Goal: Task Accomplishment & Management: Manage account settings

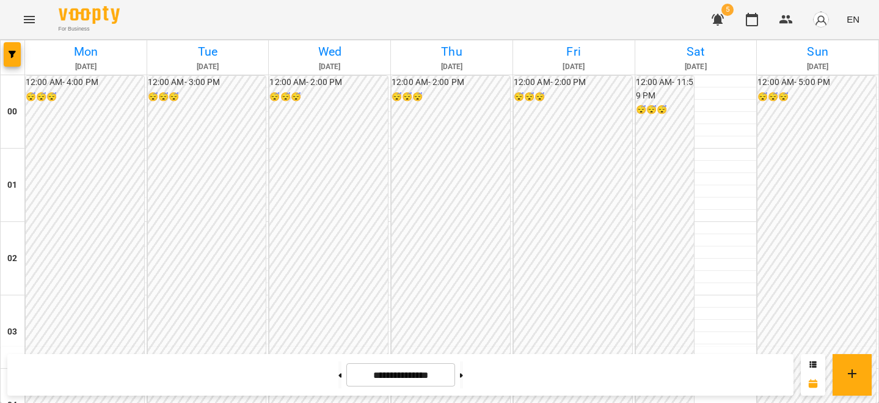
scroll to position [1093, 0]
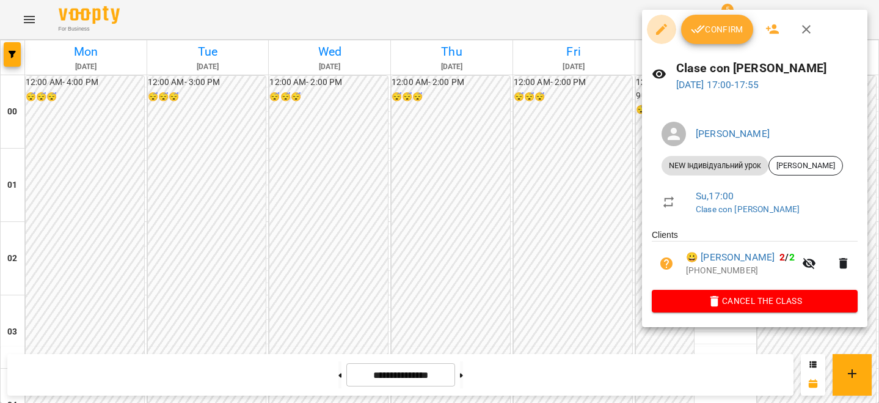
click at [670, 40] on button "button" at bounding box center [661, 29] width 29 height 29
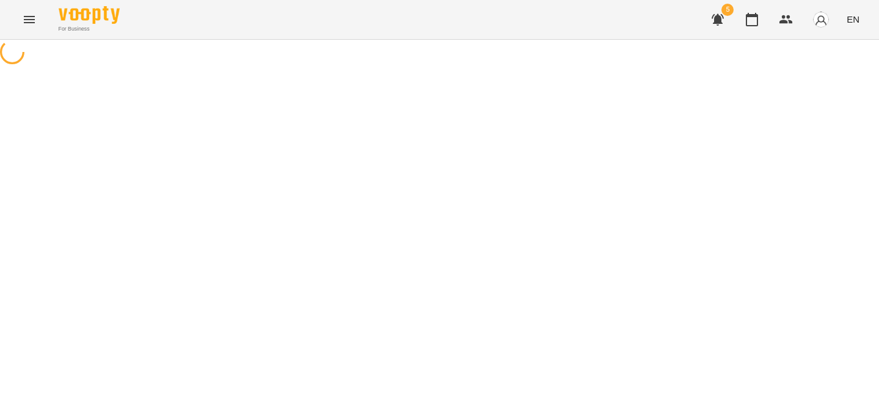
select select "**********"
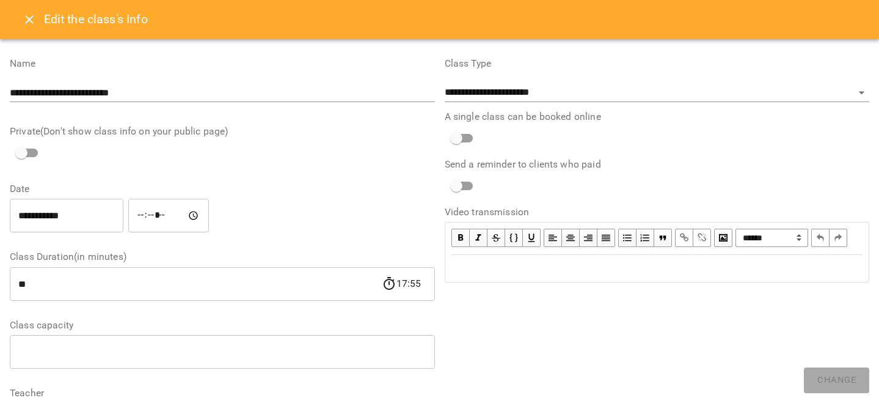
click at [106, 212] on input "**********" at bounding box center [67, 216] width 114 height 34
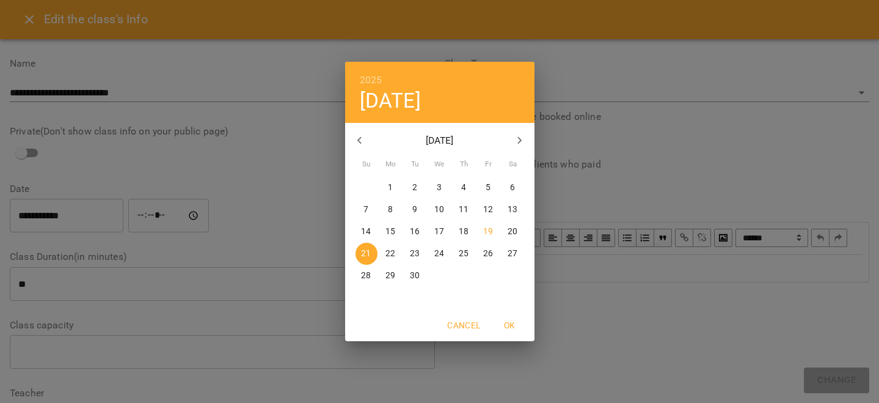
click at [469, 255] on span "25" at bounding box center [464, 254] width 22 height 12
type input "**********"
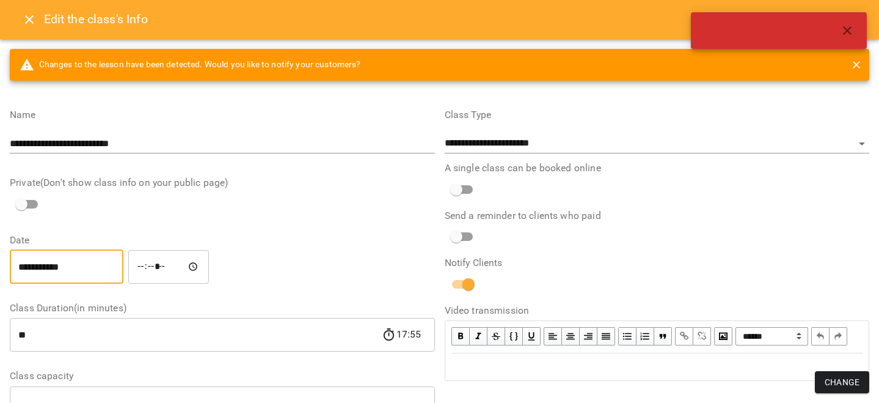
click at [845, 374] on div "Edit text" at bounding box center [658, 366] width 412 height 15
click at [843, 387] on span "Change" at bounding box center [842, 382] width 35 height 15
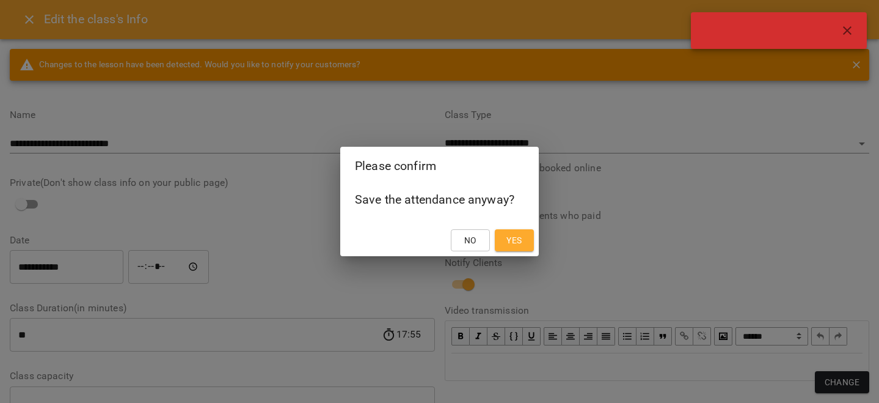
click at [519, 243] on span "Yes" at bounding box center [514, 240] width 15 height 15
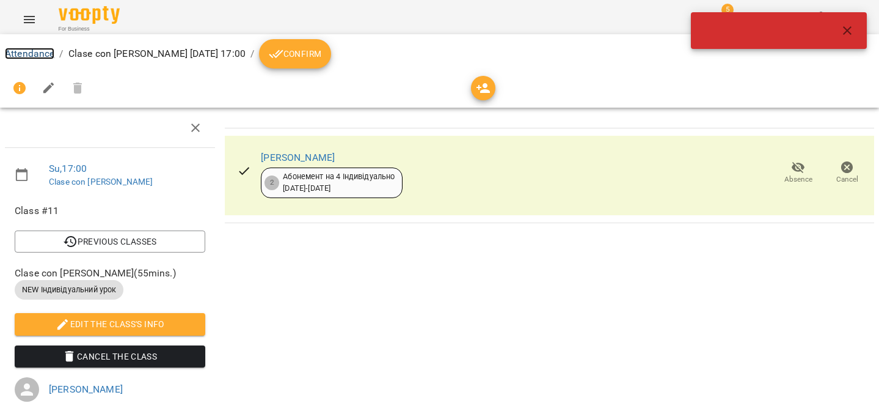
click at [50, 56] on link "Attendance" at bounding box center [30, 54] width 50 height 12
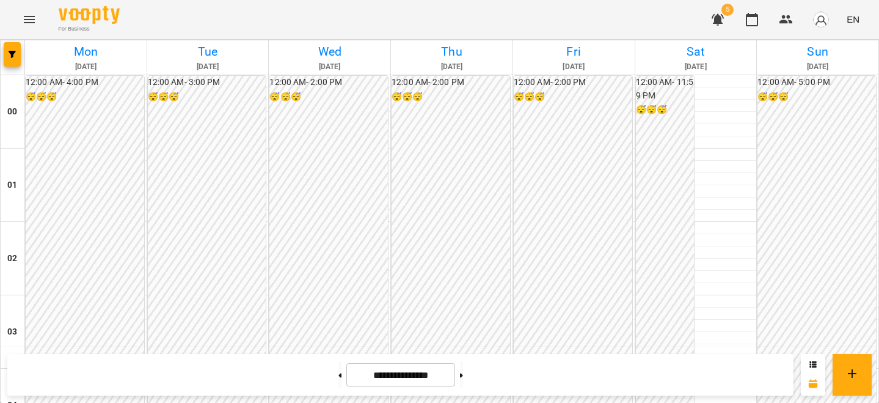
scroll to position [1156, 0]
click at [463, 378] on button at bounding box center [461, 374] width 3 height 27
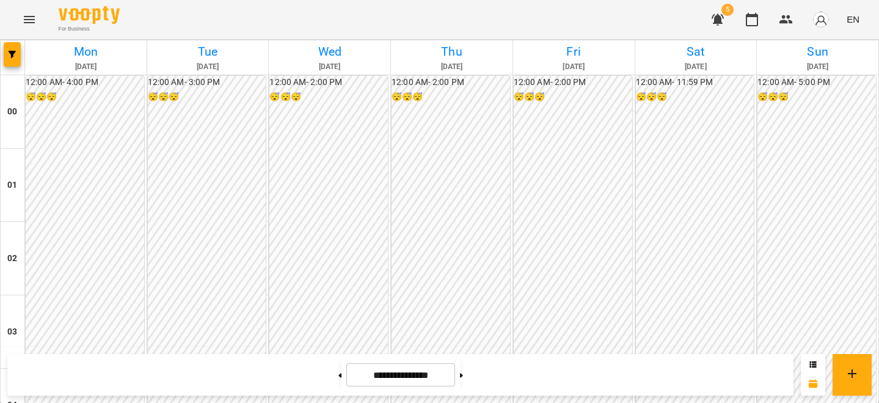
scroll to position [1203, 0]
click at [339, 373] on button at bounding box center [340, 374] width 3 height 27
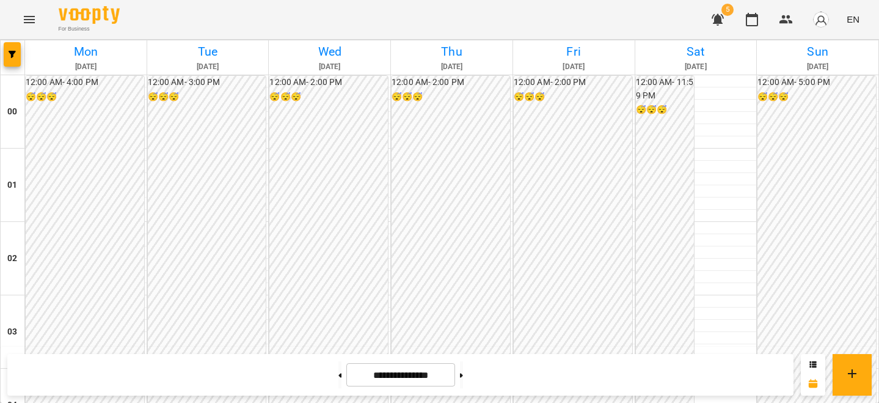
scroll to position [1231, 0]
click at [463, 373] on icon at bounding box center [461, 375] width 3 height 5
type input "**********"
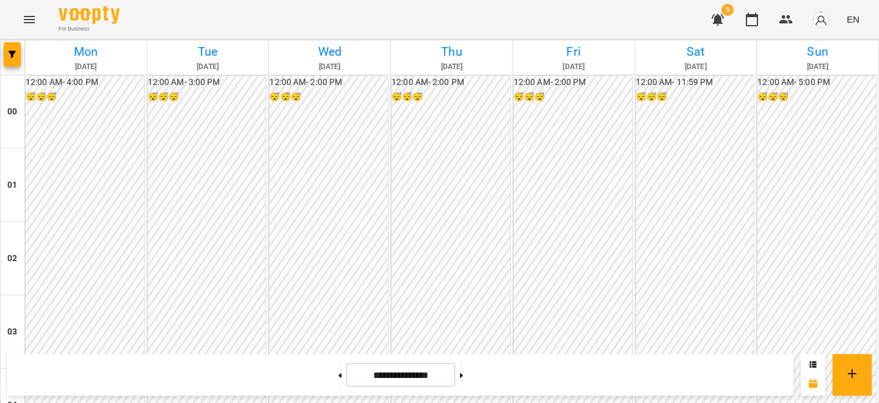
scroll to position [1059, 0]
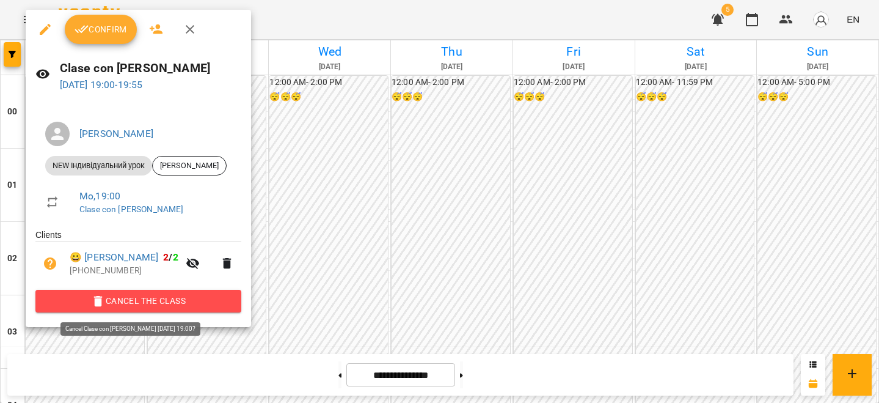
click at [177, 304] on span "Cancel the class" at bounding box center [138, 300] width 186 height 15
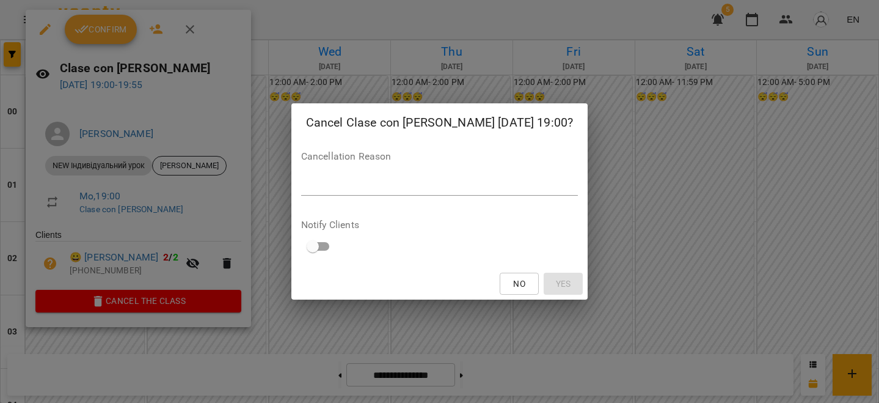
click at [329, 175] on div "Cancellation Reason *" at bounding box center [439, 176] width 277 height 49
click at [329, 191] on textarea at bounding box center [439, 186] width 277 height 12
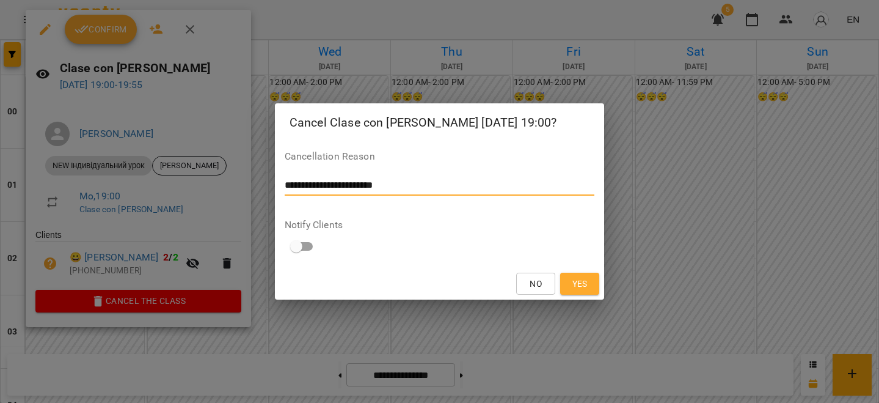
type textarea "**********"
click at [568, 282] on button "Yes" at bounding box center [579, 284] width 39 height 22
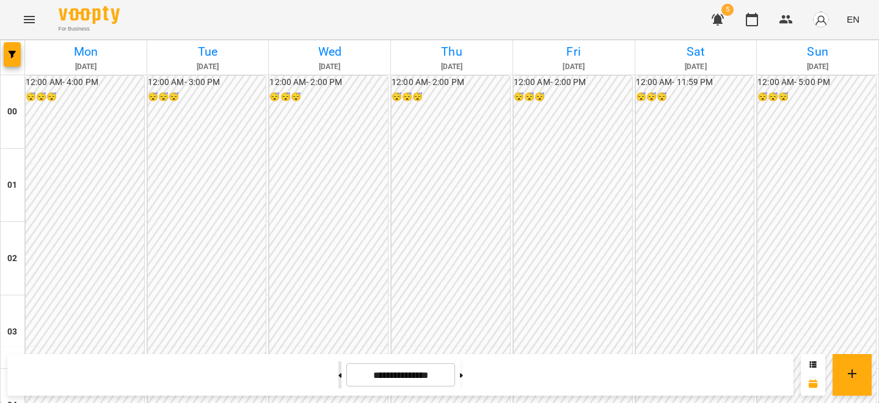
click at [339, 381] on button at bounding box center [340, 374] width 3 height 27
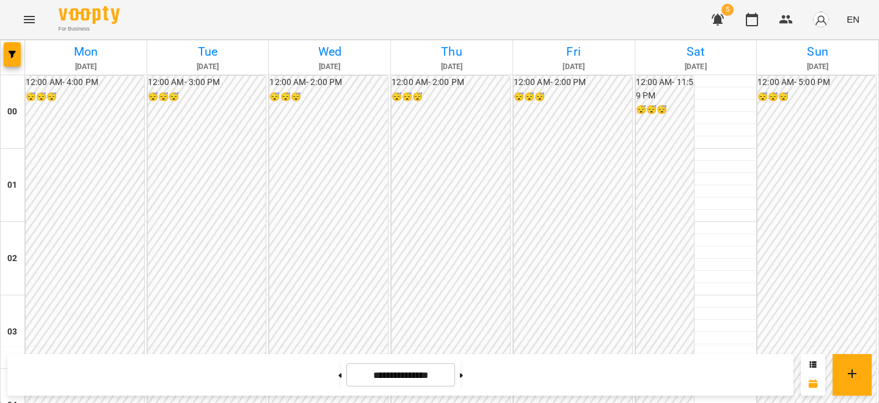
scroll to position [1181, 0]
click at [463, 367] on button at bounding box center [461, 374] width 3 height 27
type input "**********"
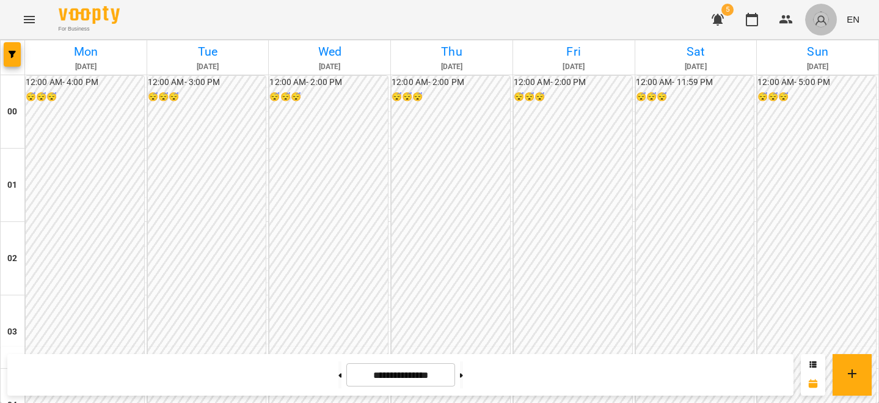
click at [820, 25] on img "button" at bounding box center [821, 19] width 17 height 17
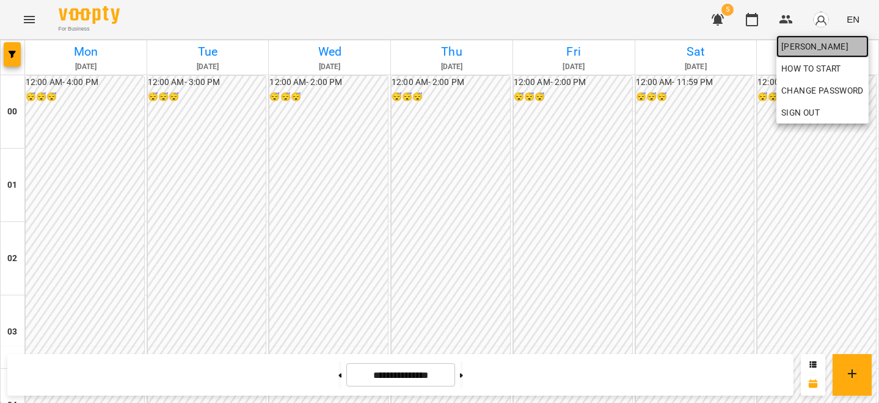
click at [812, 54] on link "[PERSON_NAME]" at bounding box center [823, 46] width 92 height 22
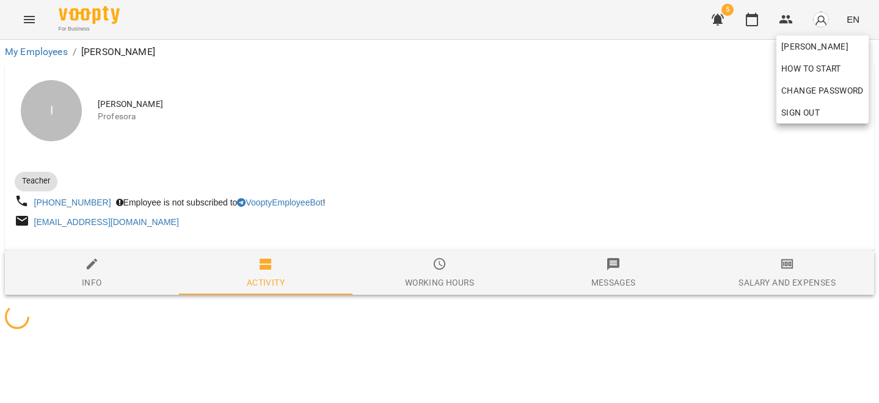
click at [698, 196] on div at bounding box center [439, 201] width 879 height 403
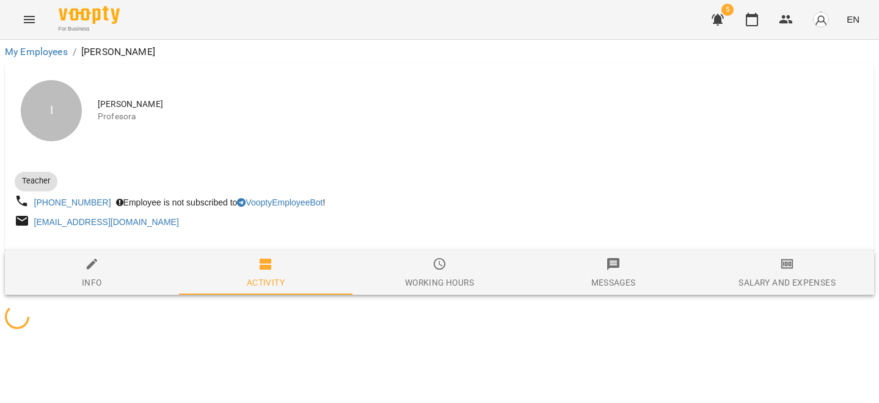
click at [774, 281] on div "Salary and Expenses" at bounding box center [787, 282] width 97 height 15
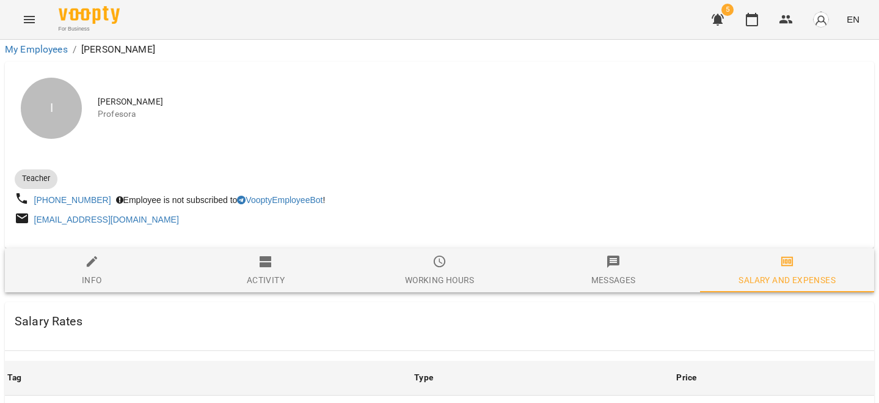
scroll to position [547, 0]
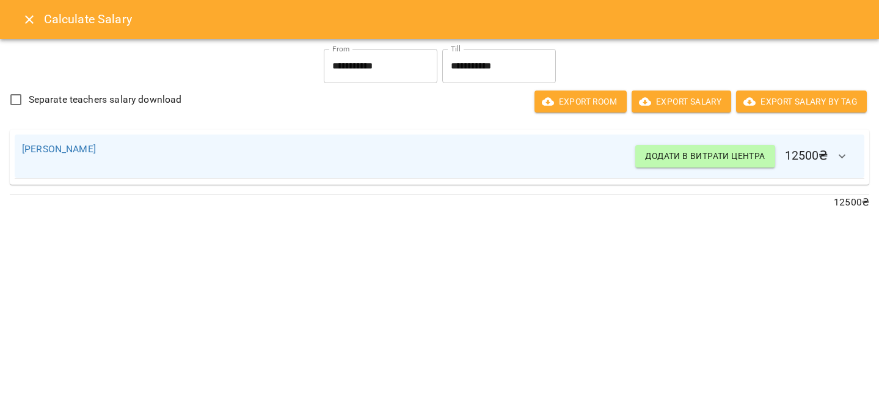
click at [23, 22] on icon "Close" at bounding box center [29, 19] width 15 height 15
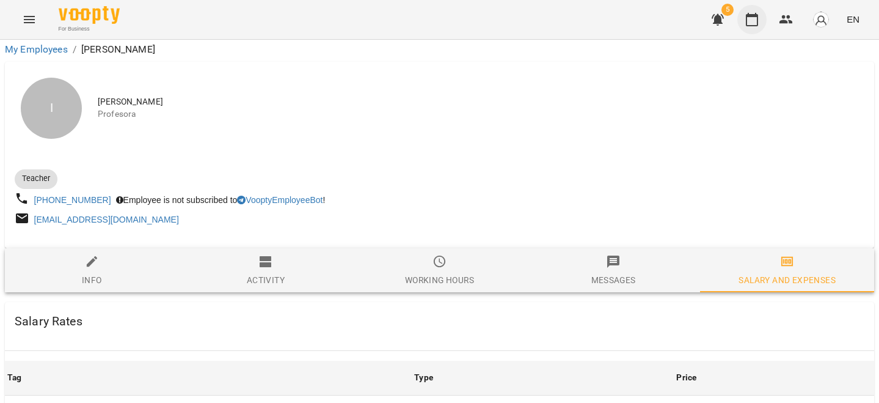
click at [749, 17] on icon "button" at bounding box center [752, 19] width 15 height 15
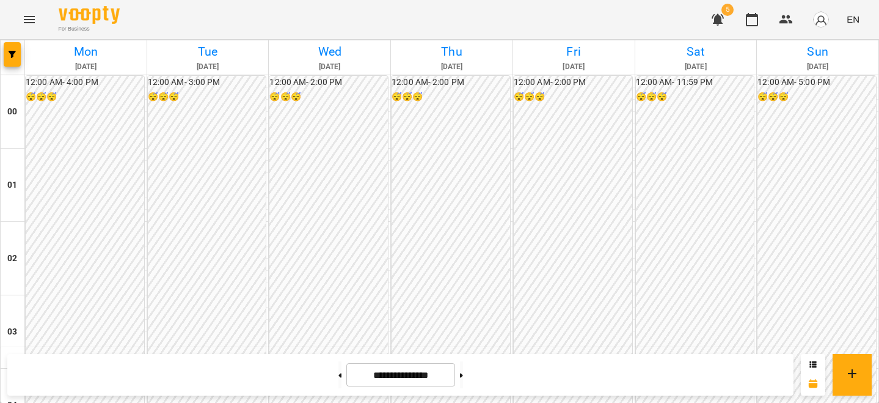
scroll to position [1142, 0]
click at [339, 376] on div at bounding box center [340, 374] width 13 height 27
click at [339, 373] on button at bounding box center [340, 374] width 3 height 27
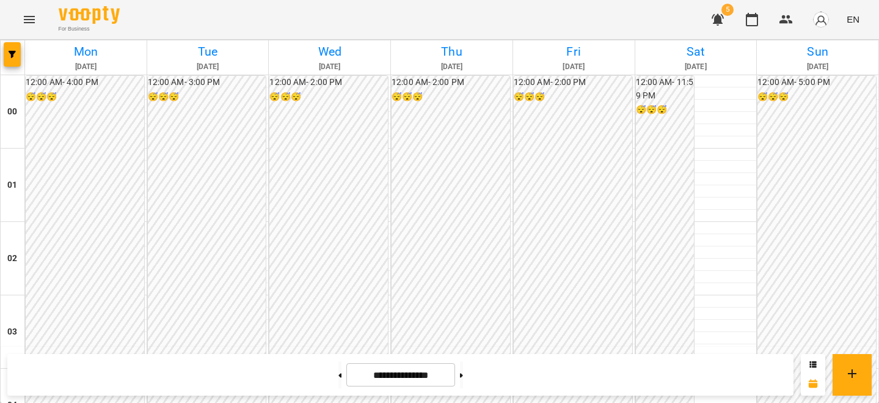
scroll to position [859, 0]
click at [463, 365] on button at bounding box center [461, 374] width 3 height 27
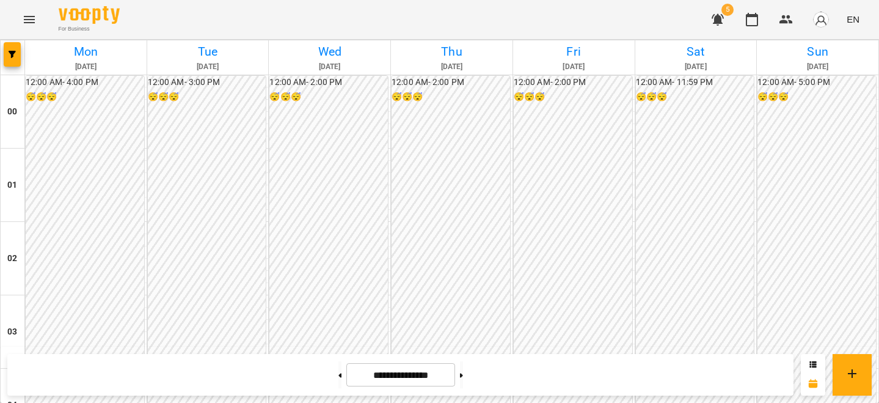
scroll to position [1066, 0]
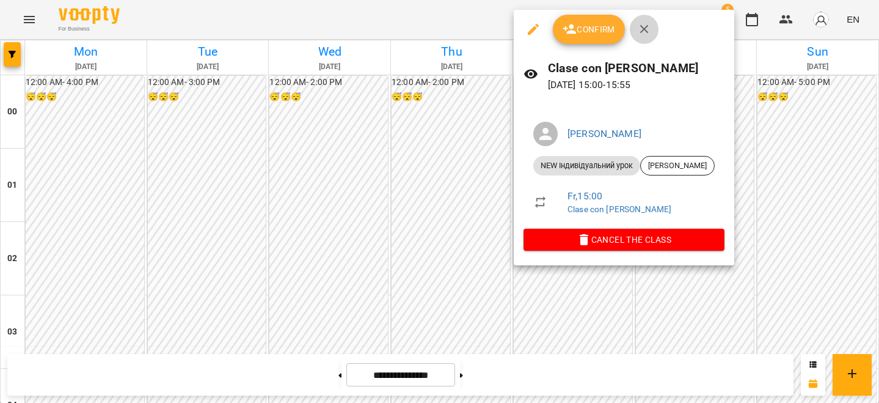
click at [643, 36] on button "button" at bounding box center [644, 29] width 29 height 29
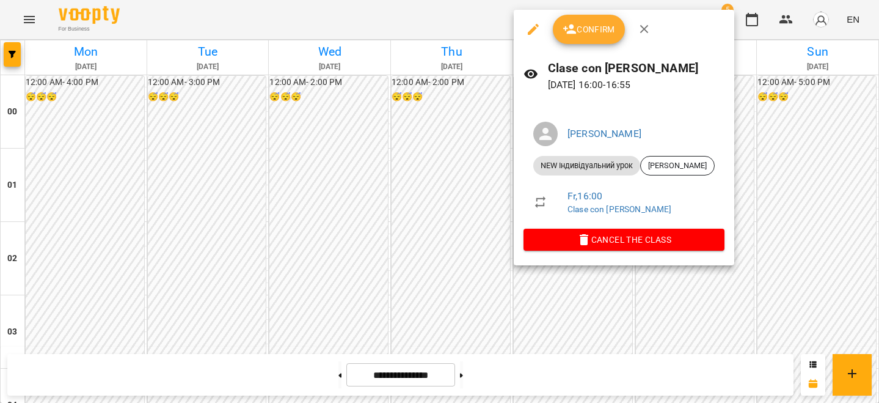
click at [642, 30] on icon "button" at bounding box center [644, 29] width 9 height 9
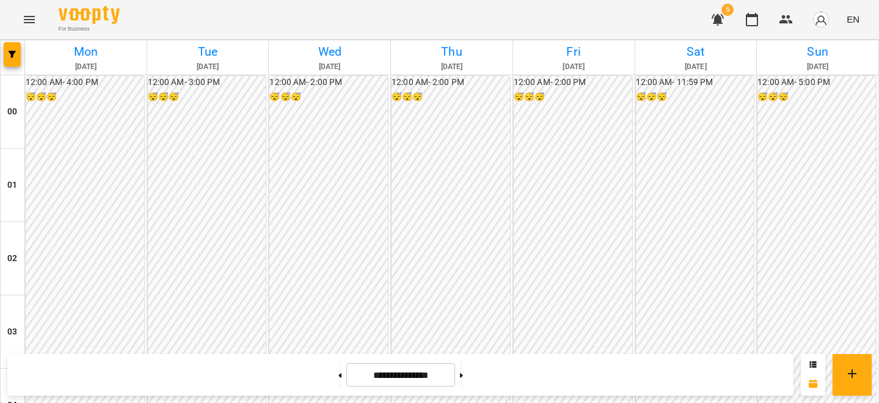
scroll to position [1236, 0]
click at [463, 379] on button at bounding box center [461, 374] width 3 height 27
click at [340, 374] on div at bounding box center [340, 374] width 13 height 27
click at [339, 374] on button at bounding box center [340, 374] width 3 height 27
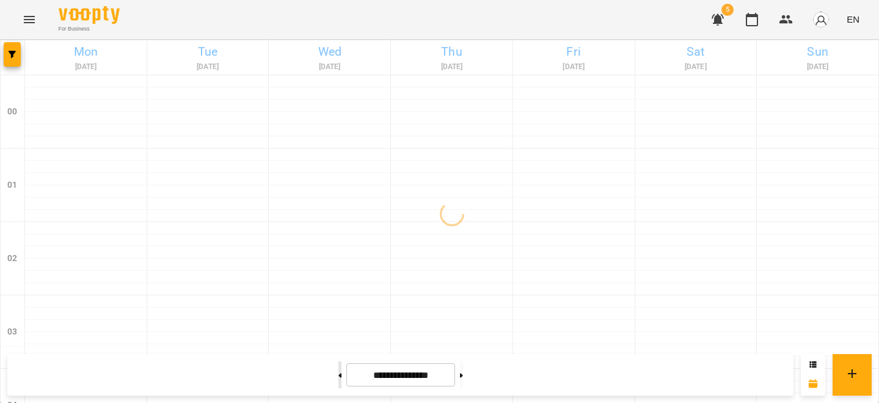
click at [339, 374] on button at bounding box center [340, 374] width 3 height 27
type input "**********"
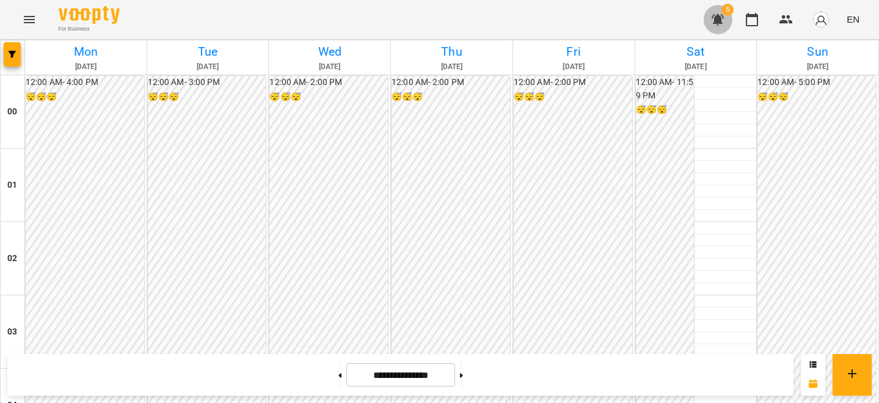
click at [716, 9] on button "button" at bounding box center [717, 19] width 29 height 29
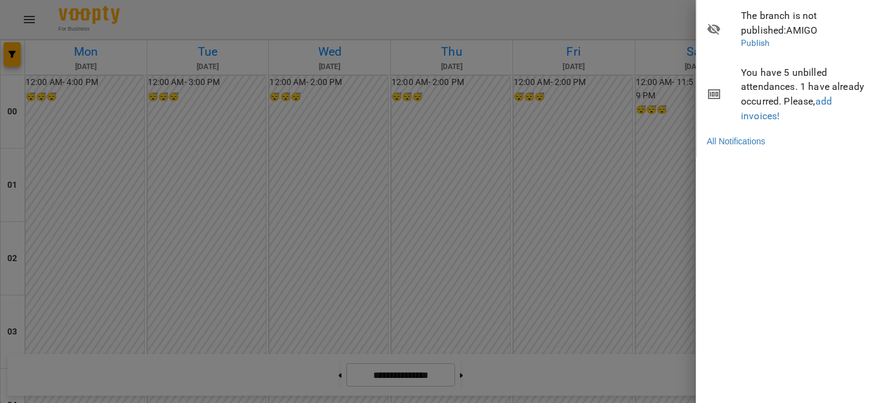
click at [656, 22] on div at bounding box center [439, 201] width 879 height 403
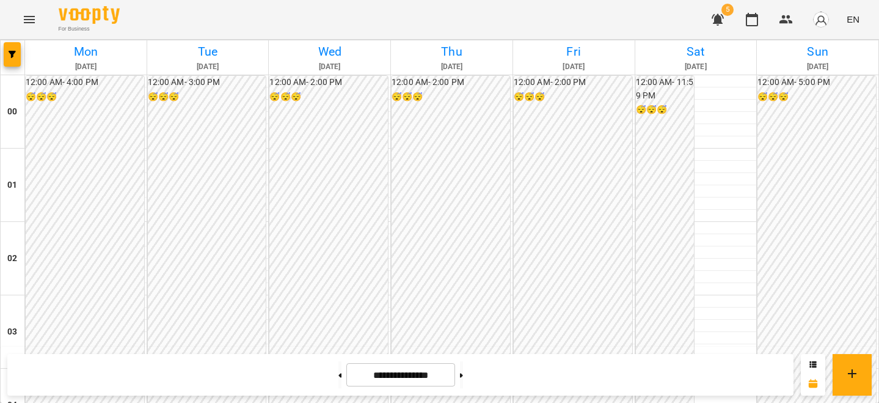
scroll to position [1007, 0]
